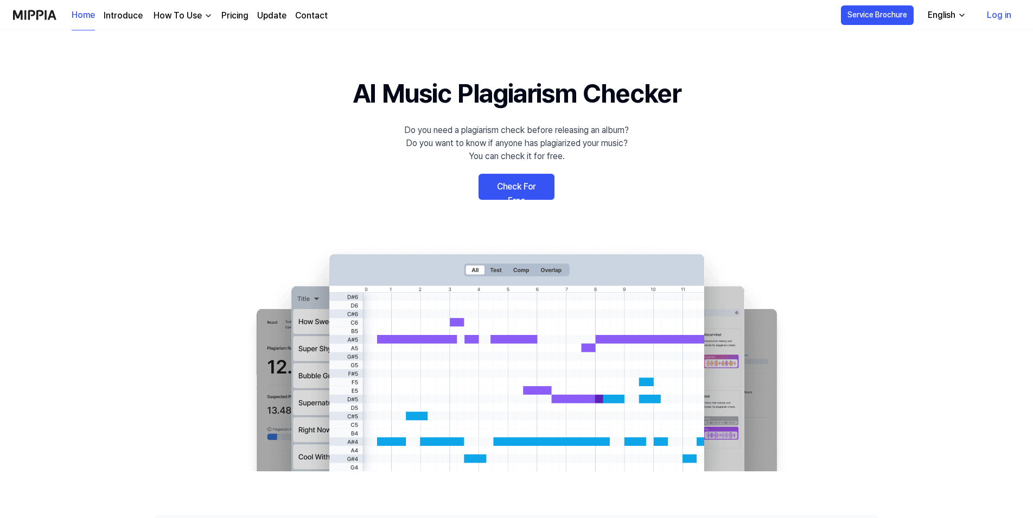
drag, startPoint x: 0, startPoint y: 0, endPoint x: 520, endPoint y: 193, distance: 554.3
click at [520, 193] on link "Check For Free" at bounding box center [517, 187] width 76 height 26
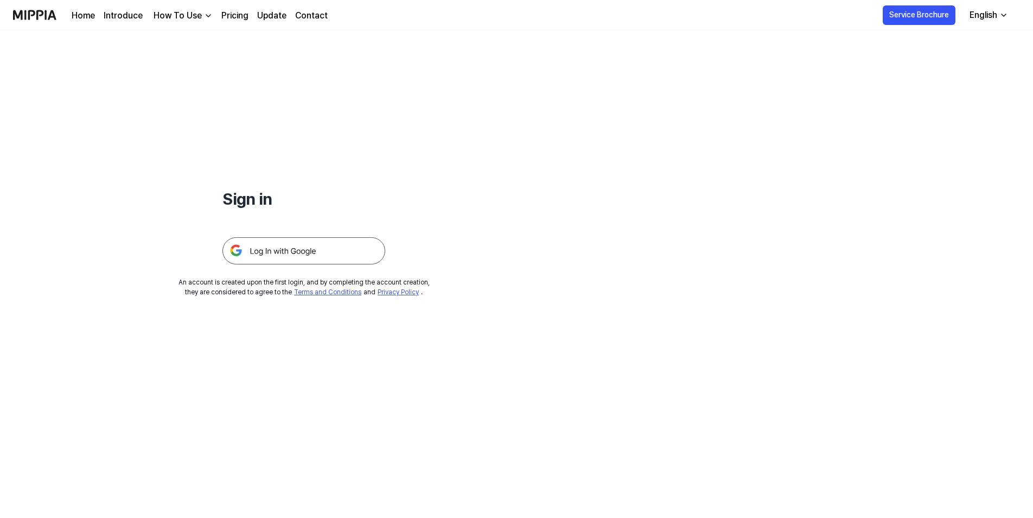
click at [308, 256] on img at bounding box center [303, 250] width 163 height 27
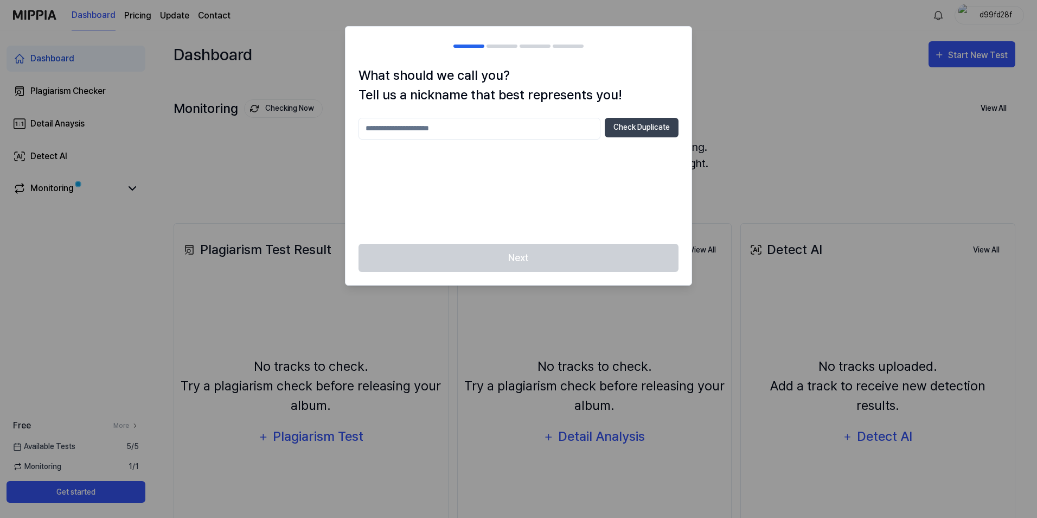
click at [427, 131] on input "text" at bounding box center [480, 129] width 242 height 22
type input "*"
type input "****"
click at [608, 130] on button "Check Duplicate" at bounding box center [642, 128] width 74 height 20
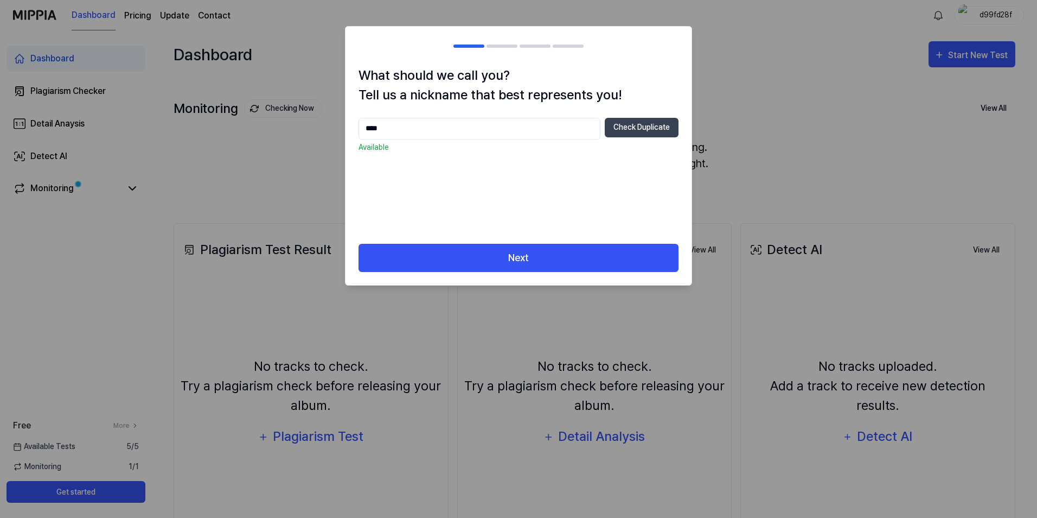
click at [533, 278] on div "Next" at bounding box center [519, 265] width 346 height 42
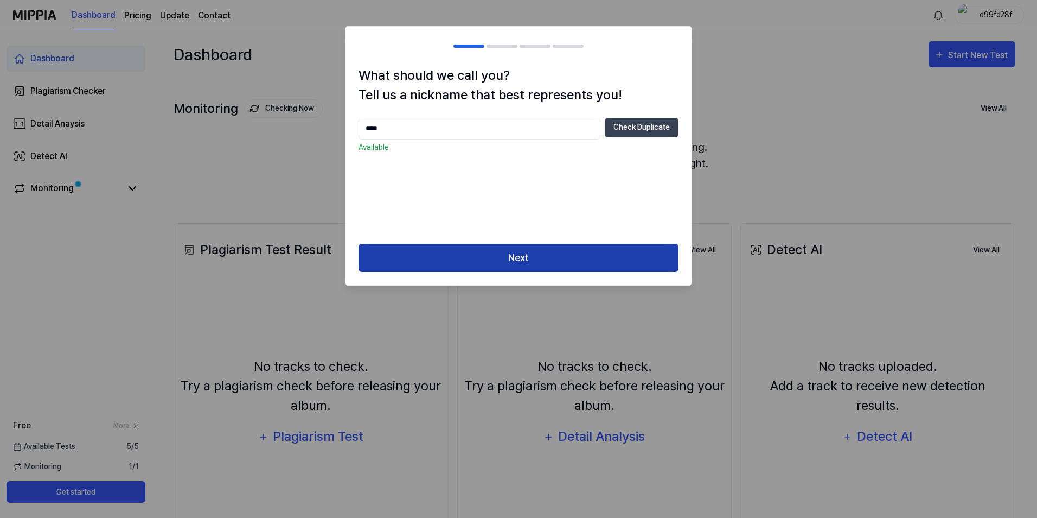
click at [533, 262] on button "Next" at bounding box center [519, 258] width 320 height 29
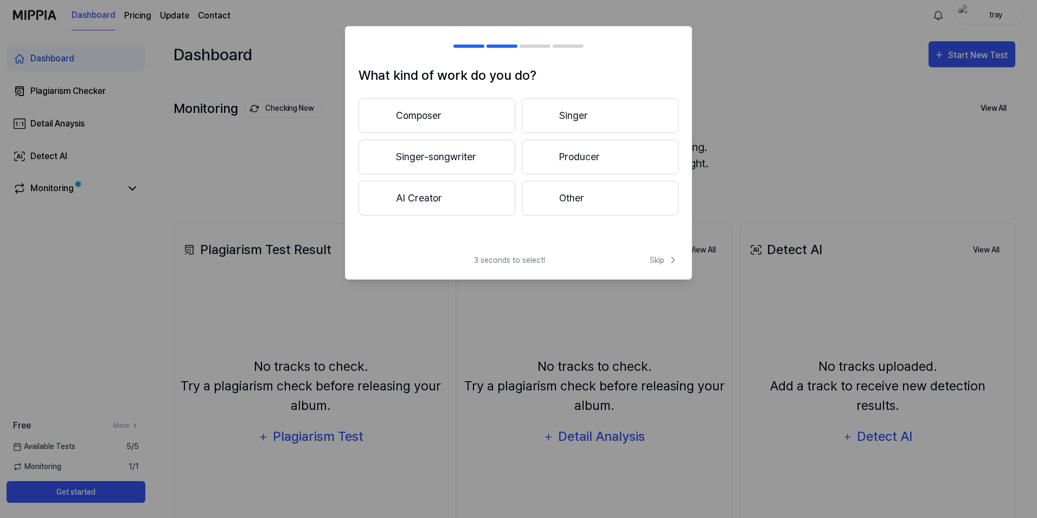
click at [543, 162] on div at bounding box center [544, 156] width 13 height 13
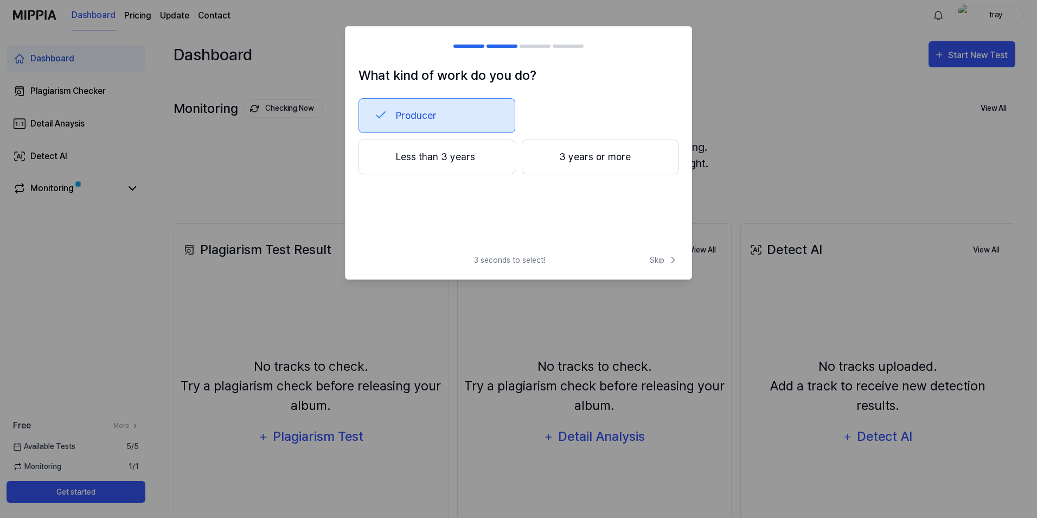
click at [479, 164] on button "Less than 3 years" at bounding box center [437, 156] width 157 height 35
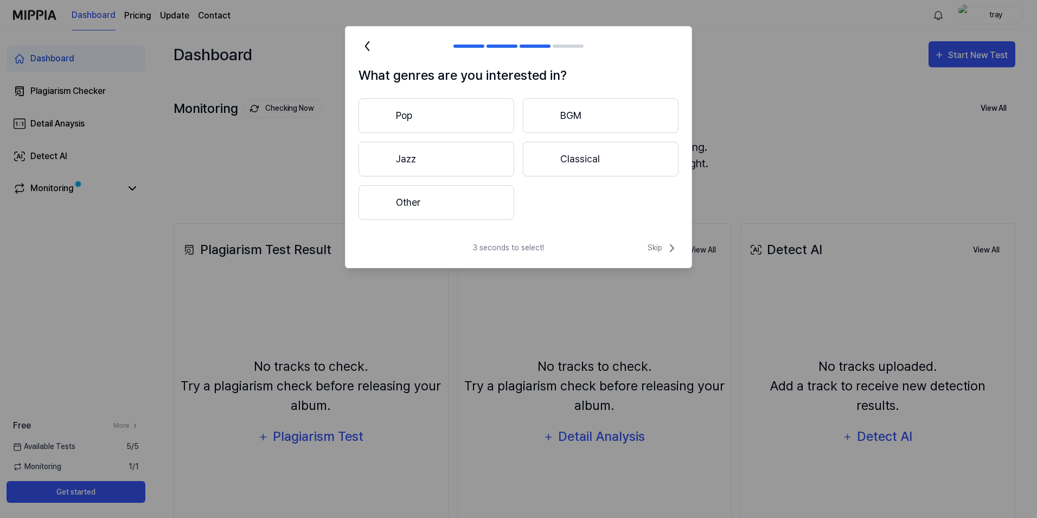
click at [458, 117] on button "Pop" at bounding box center [437, 115] width 156 height 35
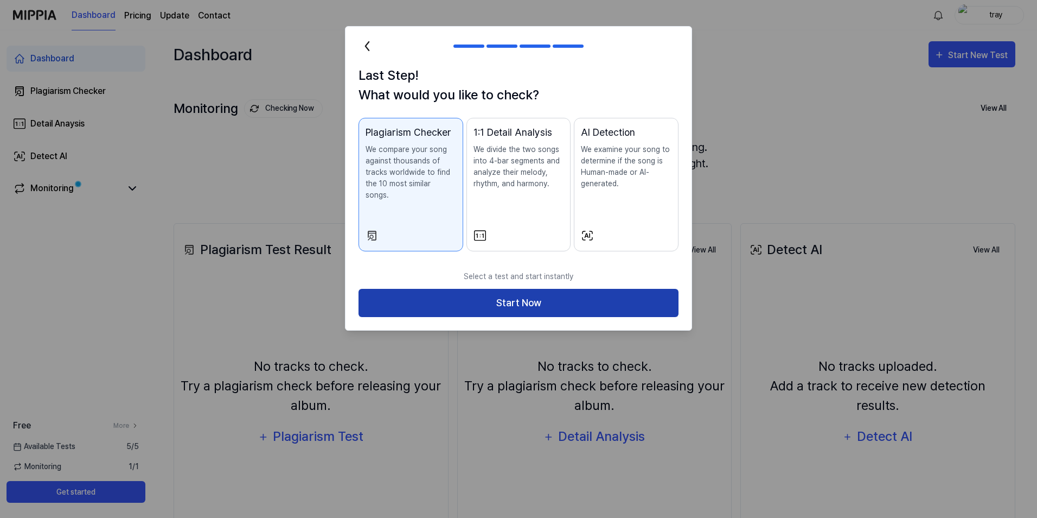
click at [488, 291] on button "Start Now" at bounding box center [519, 303] width 320 height 29
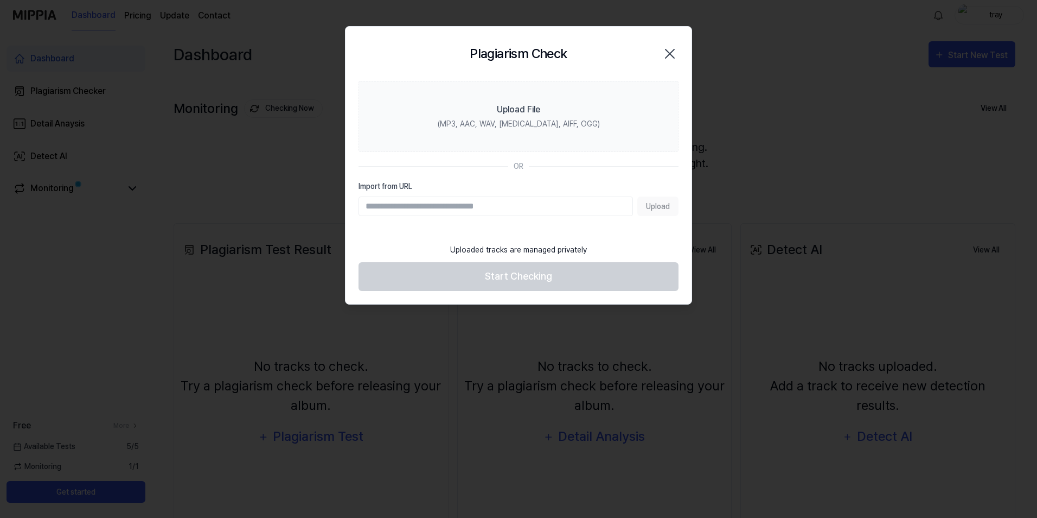
type input "**********"
click at [539, 200] on input "**********" at bounding box center [496, 206] width 274 height 20
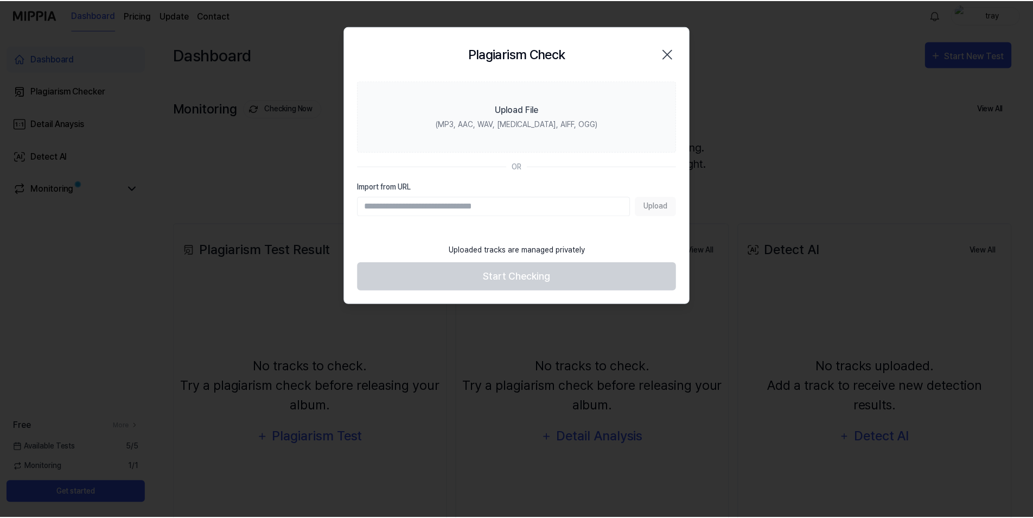
scroll to position [0, 0]
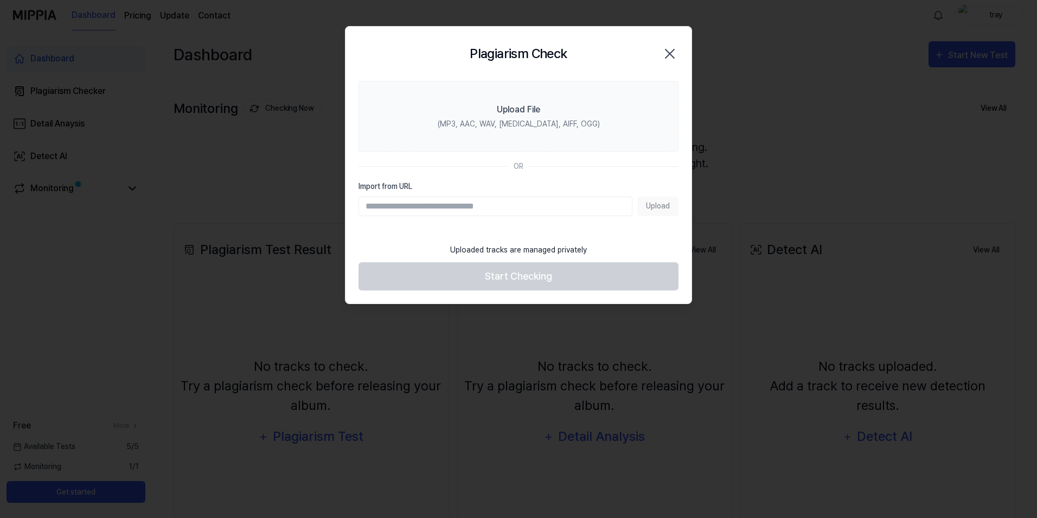
click at [671, 61] on icon "button" at bounding box center [669, 53] width 17 height 17
